Goal: Find specific page/section: Find specific page/section

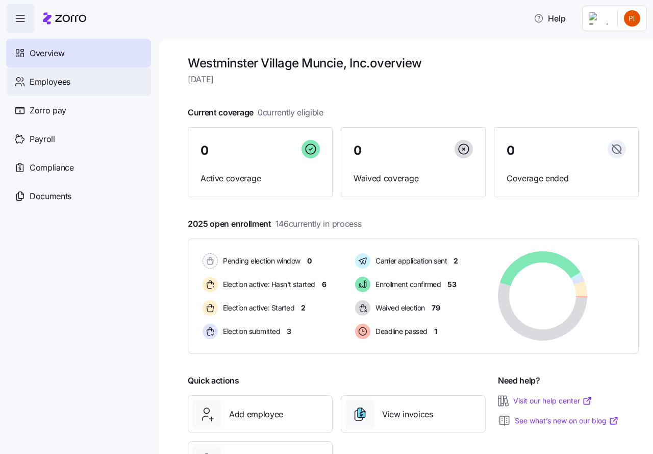
click at [52, 81] on span "Employees" at bounding box center [50, 82] width 41 height 13
